Goal: Task Accomplishment & Management: Manage account settings

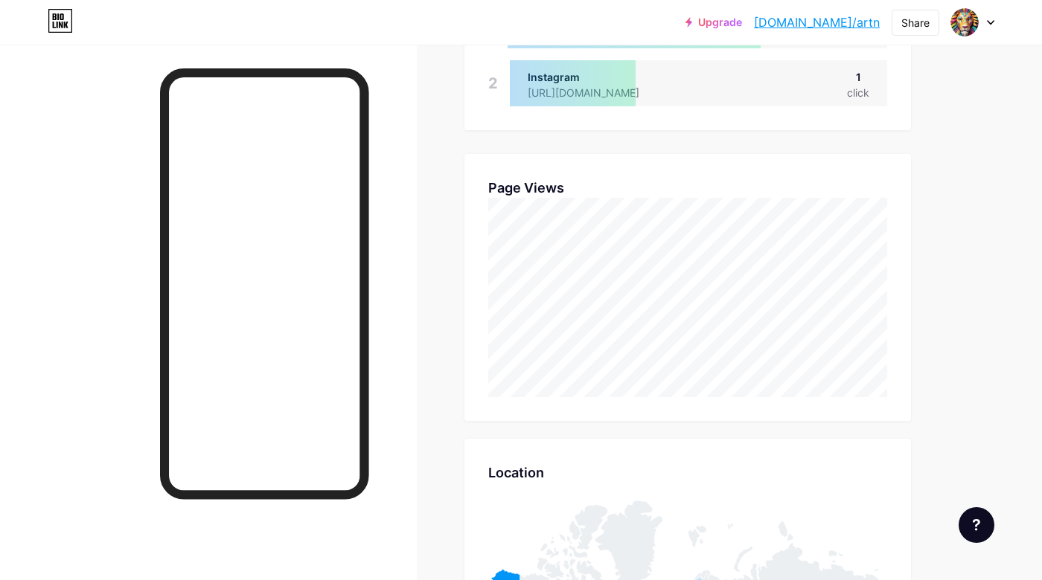
scroll to position [580, 1042]
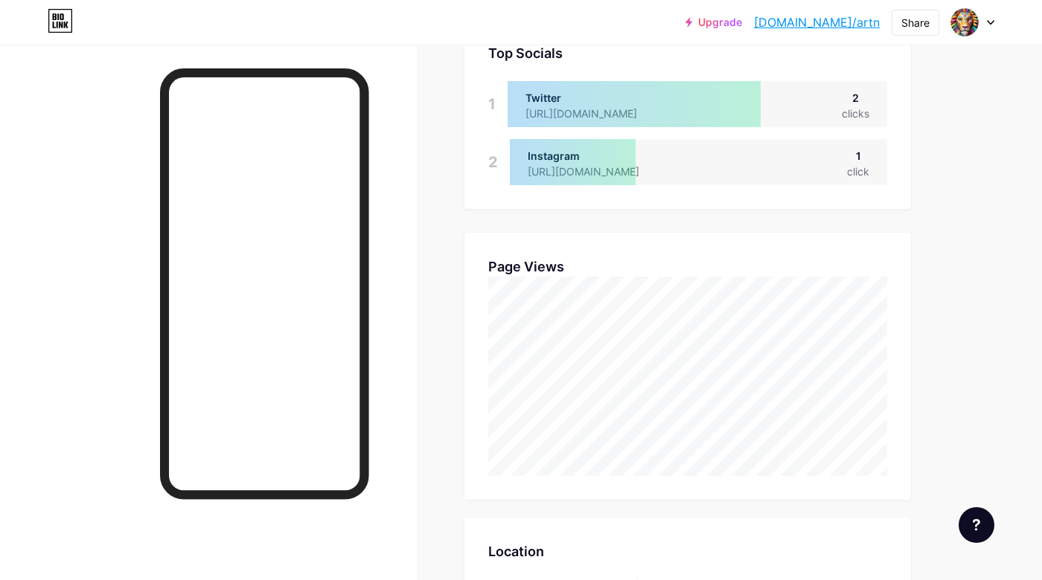
scroll to position [580, 1042]
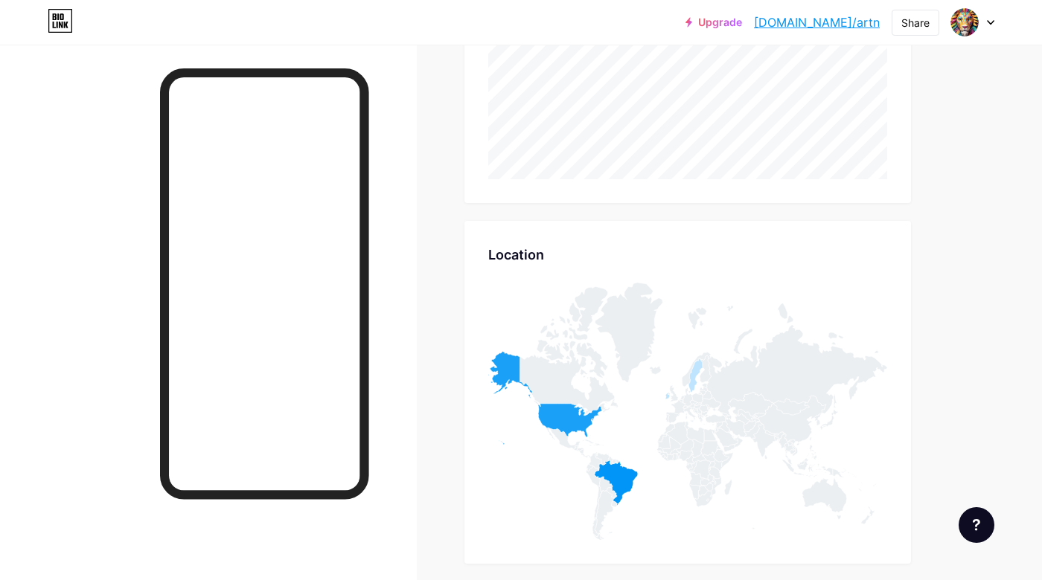
scroll to position [576, 0]
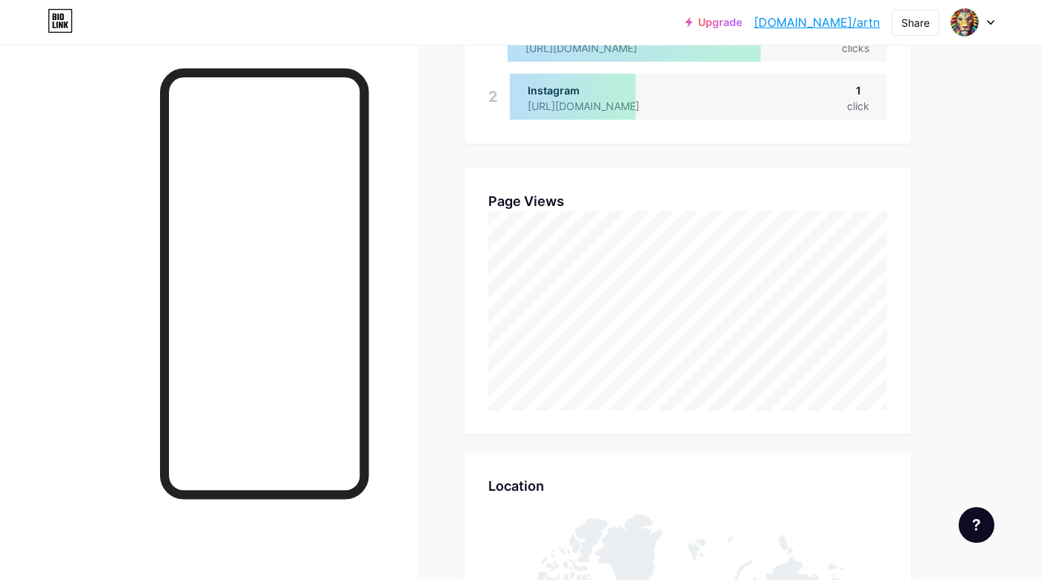
scroll to position [454, 0]
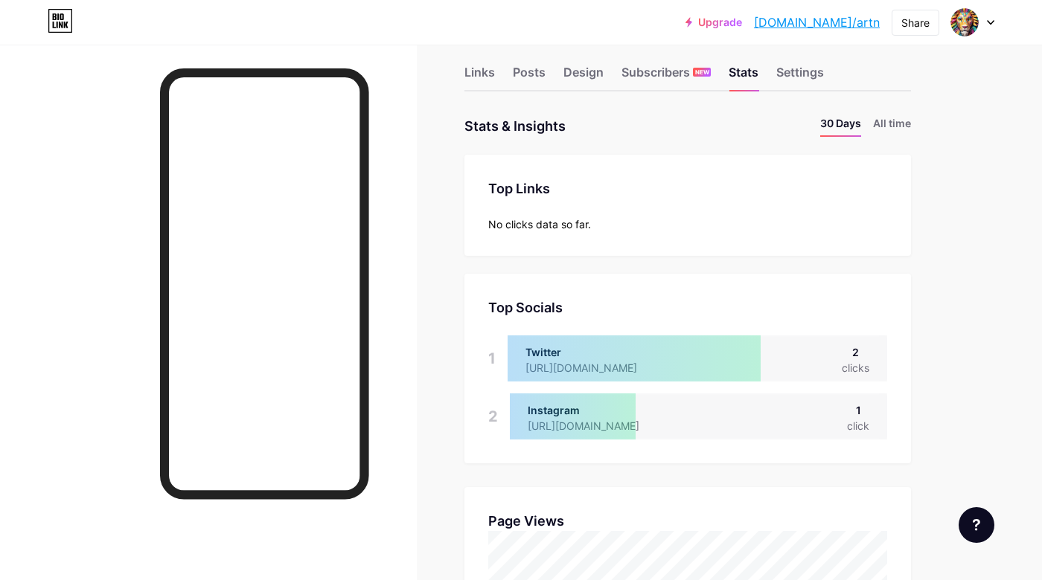
scroll to position [42, 0]
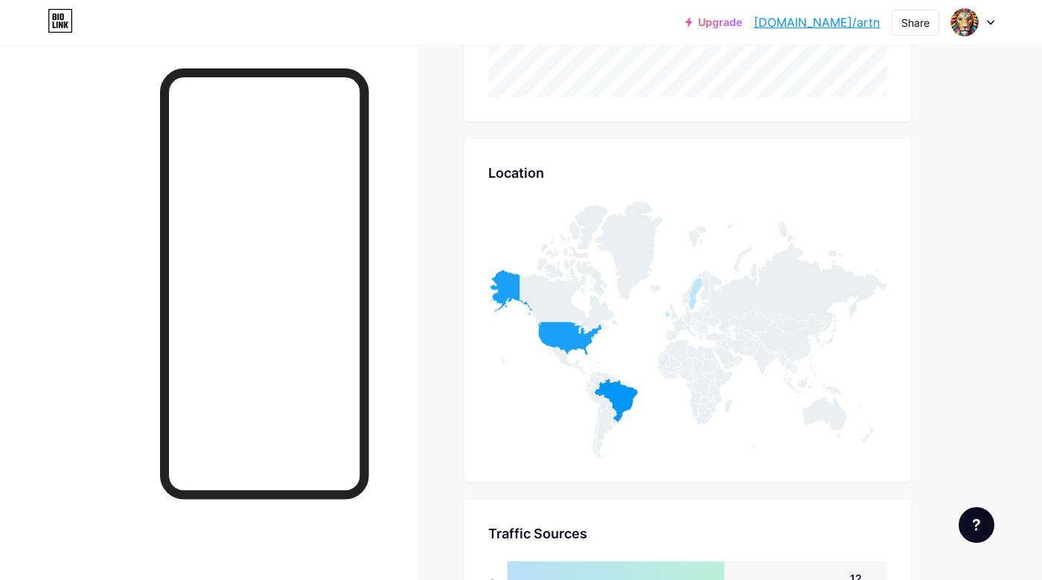
scroll to position [956, 0]
